Goal: Task Accomplishment & Management: Use online tool/utility

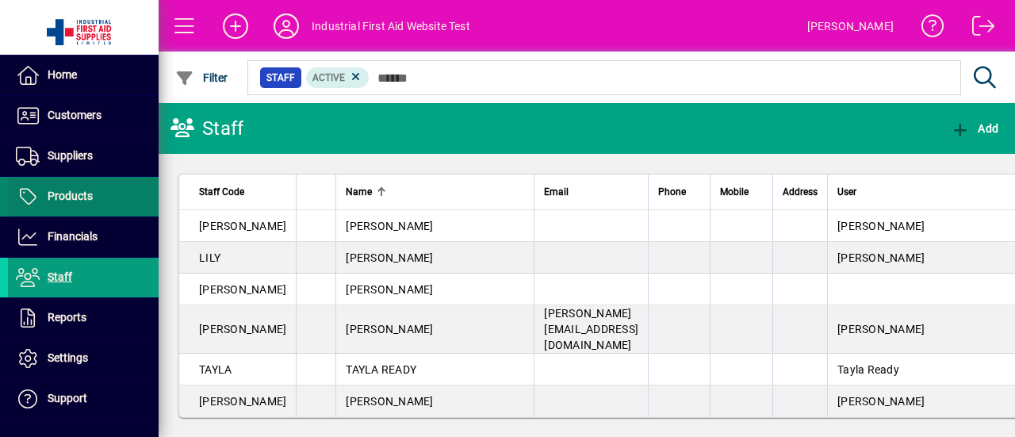
click at [67, 194] on span "Products" at bounding box center [70, 196] width 45 height 13
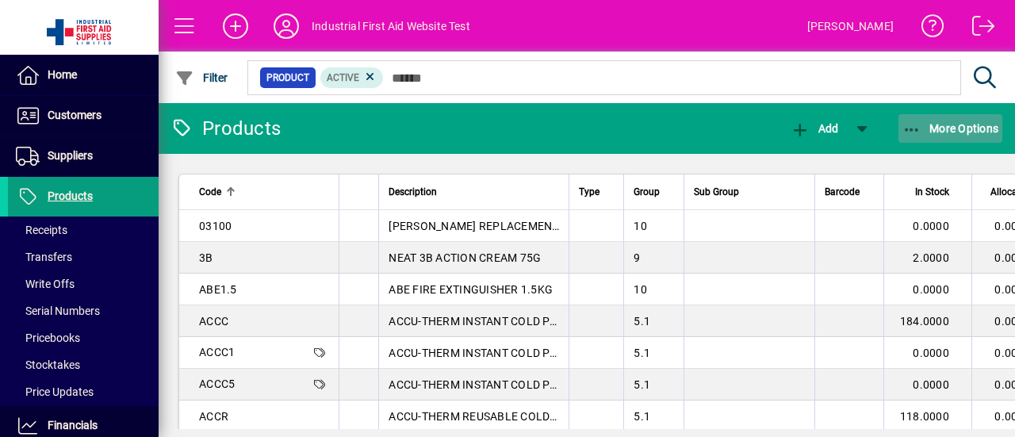
click at [966, 128] on span "More Options" at bounding box center [951, 128] width 97 height 13
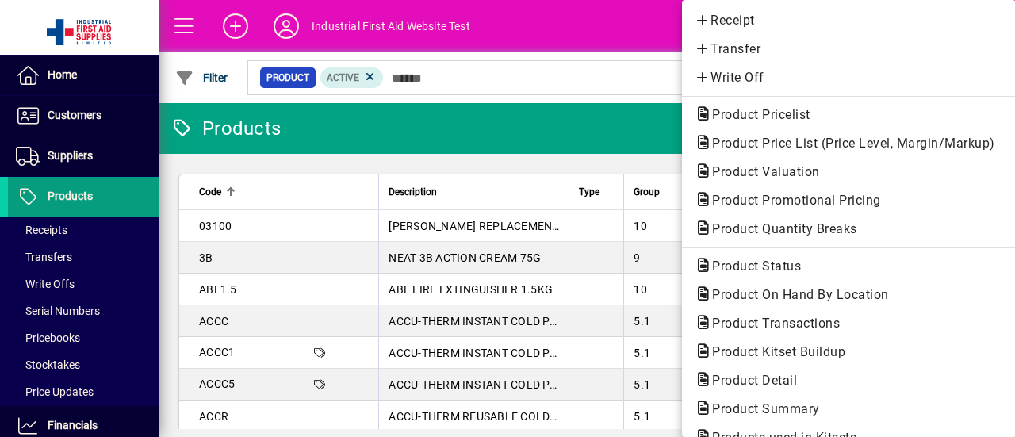
click at [524, 117] on div at bounding box center [507, 218] width 1015 height 437
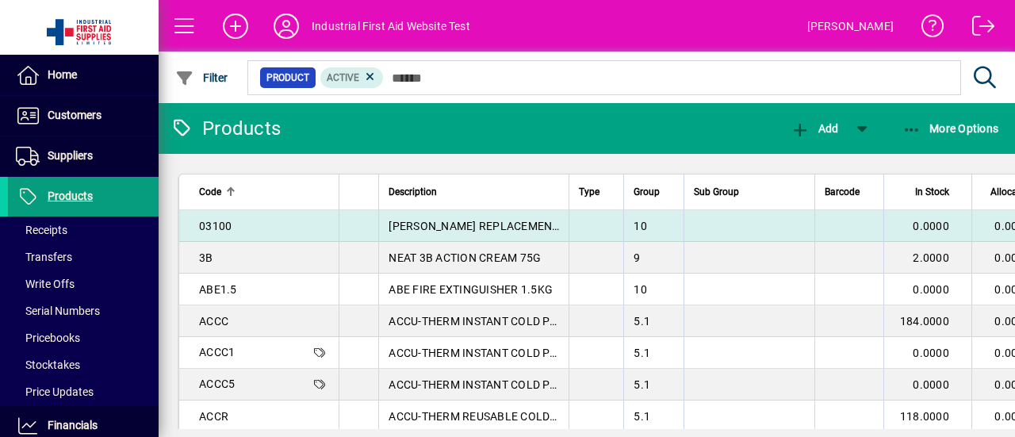
click at [218, 223] on span "03100" at bounding box center [215, 226] width 33 height 13
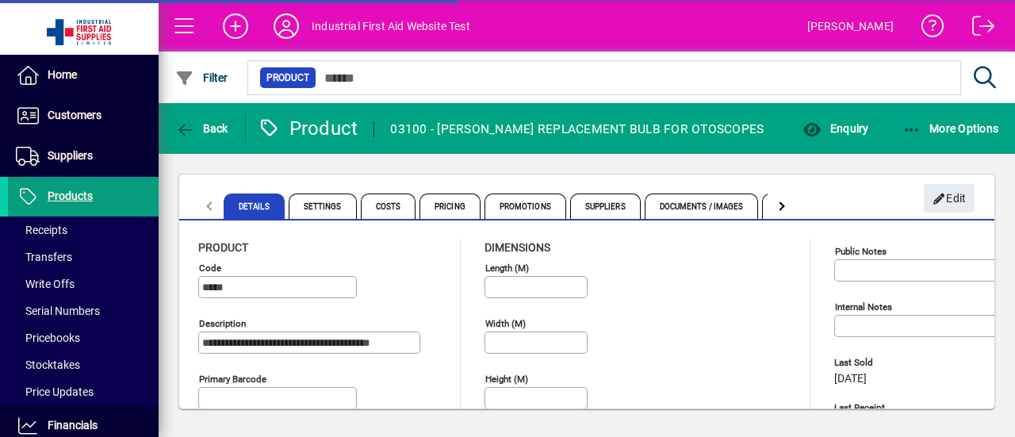
type input "**********"
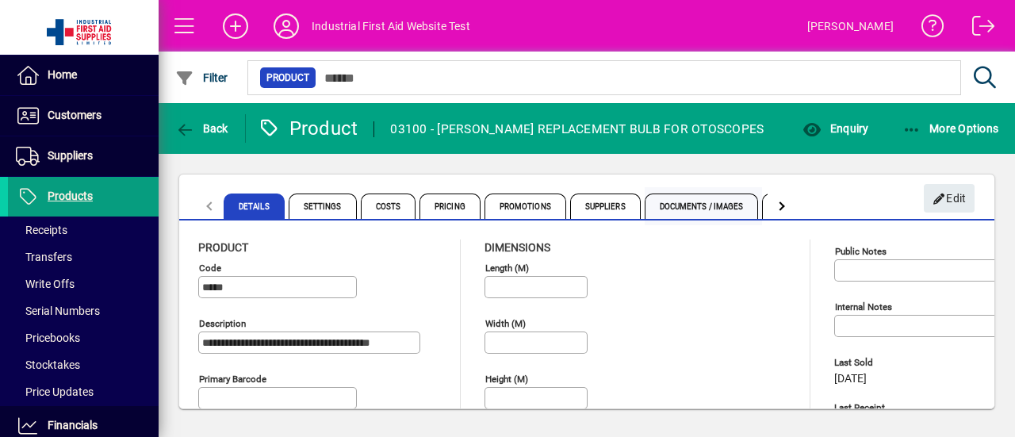
click at [700, 208] on span "Documents / Images" at bounding box center [702, 206] width 114 height 25
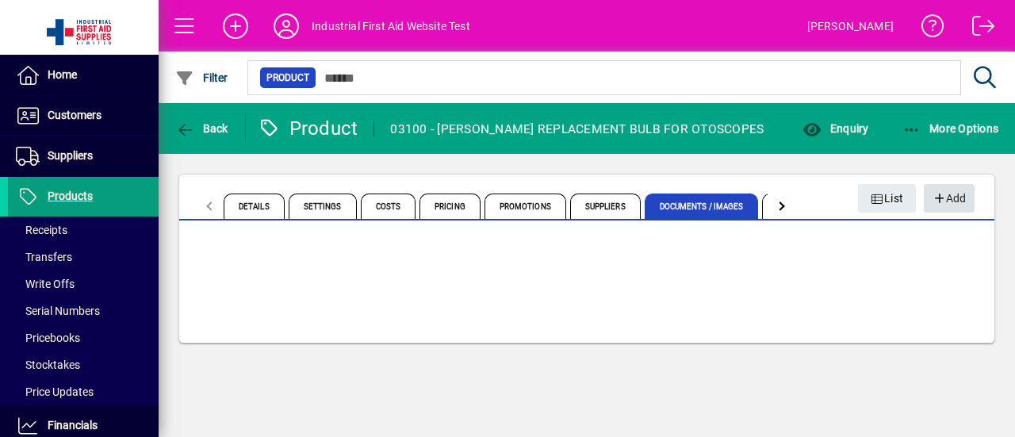
click at [951, 198] on span "Add" at bounding box center [949, 199] width 34 height 26
click at [965, 132] on span "More Options" at bounding box center [951, 128] width 97 height 13
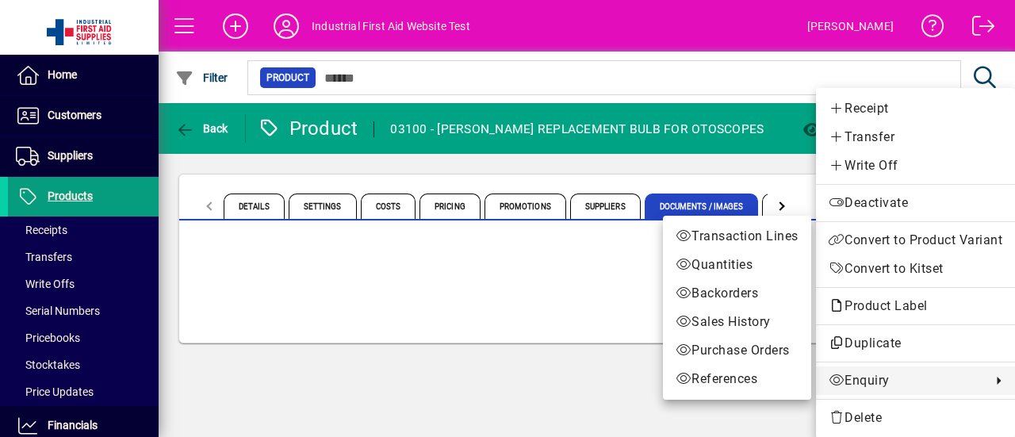
drag, startPoint x: 521, startPoint y: 359, endPoint x: 536, endPoint y: 345, distance: 20.8
click at [521, 359] on div at bounding box center [507, 218] width 1015 height 437
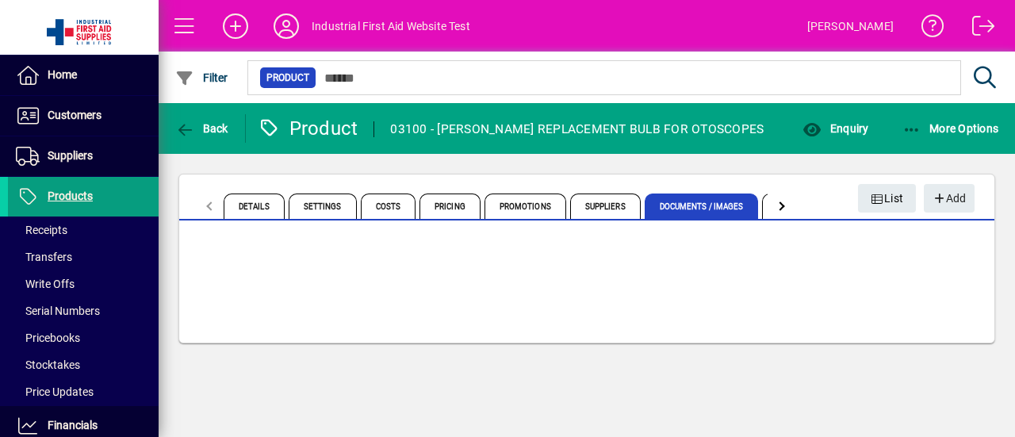
click at [63, 197] on span "Products" at bounding box center [70, 196] width 45 height 13
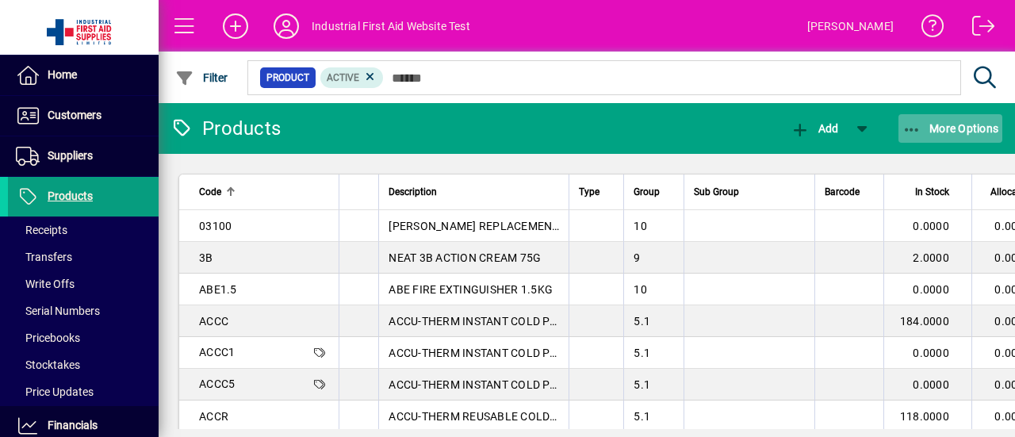
click at [986, 122] on span "More Options" at bounding box center [951, 128] width 97 height 13
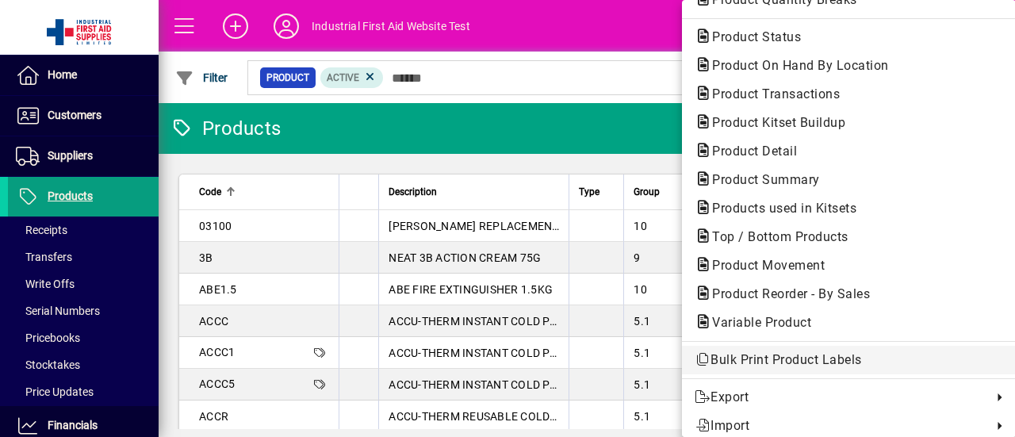
scroll to position [237, 0]
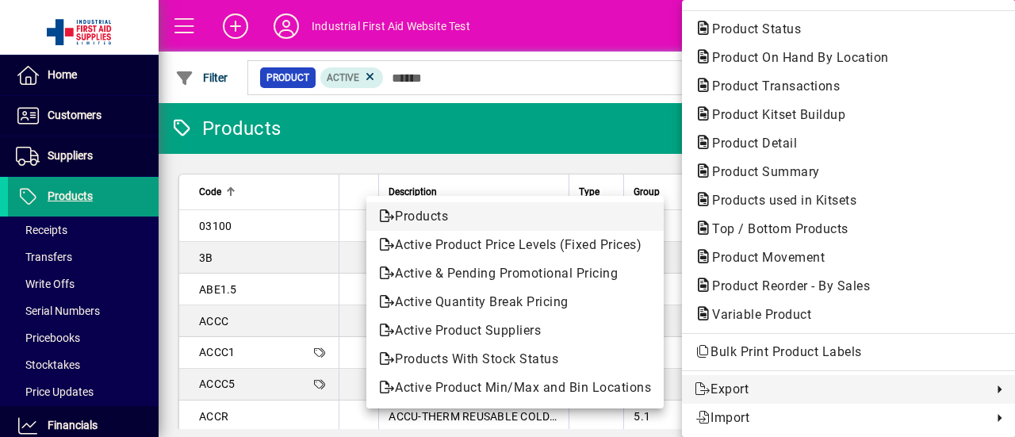
click at [435, 217] on span "Products" at bounding box center [515, 216] width 272 height 19
